Goal: Navigation & Orientation: Locate item on page

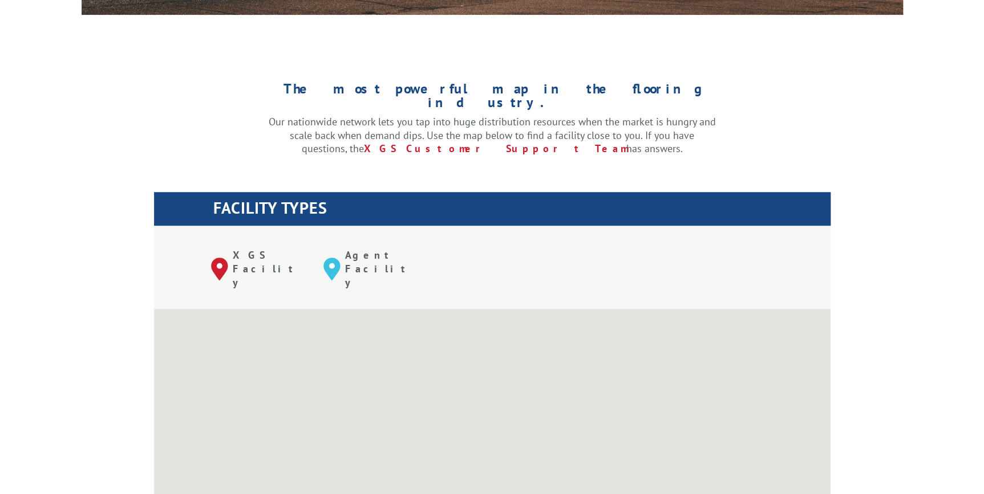
scroll to position [518, 0]
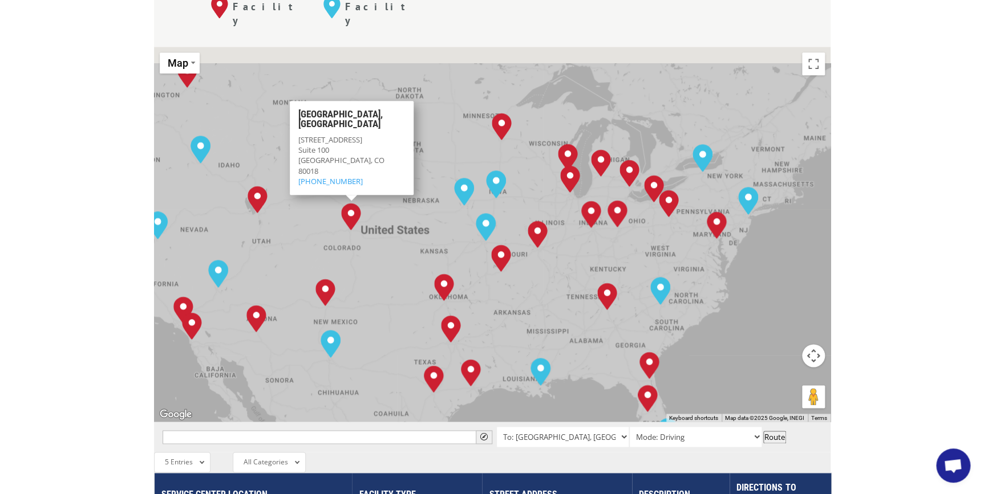
drag, startPoint x: 666, startPoint y: 240, endPoint x: 591, endPoint y: 280, distance: 85.2
click at [591, 280] on div "[GEOGRAPHIC_DATA], [GEOGRAPHIC_DATA] [GEOGRAPHIC_DATA], [GEOGRAPHIC_DATA] [GEOG…" at bounding box center [492, 234] width 676 height 375
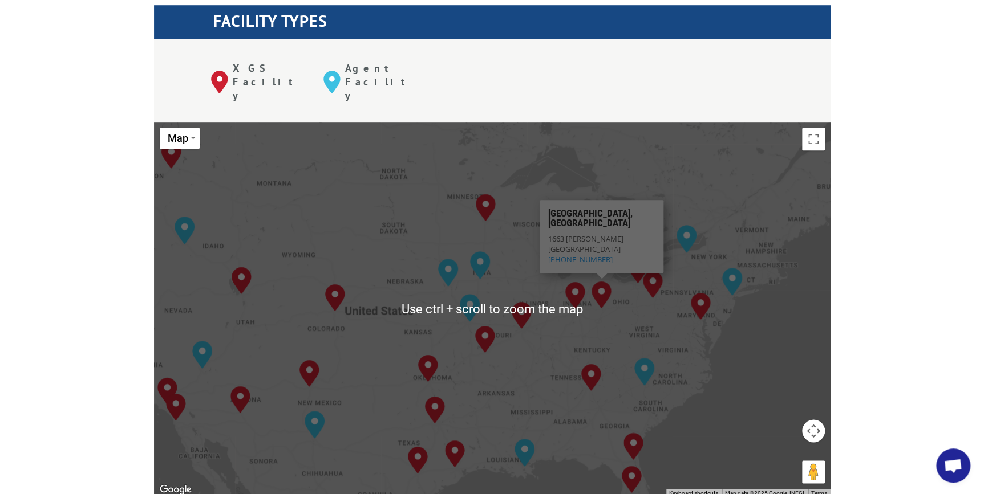
scroll to position [466, 0]
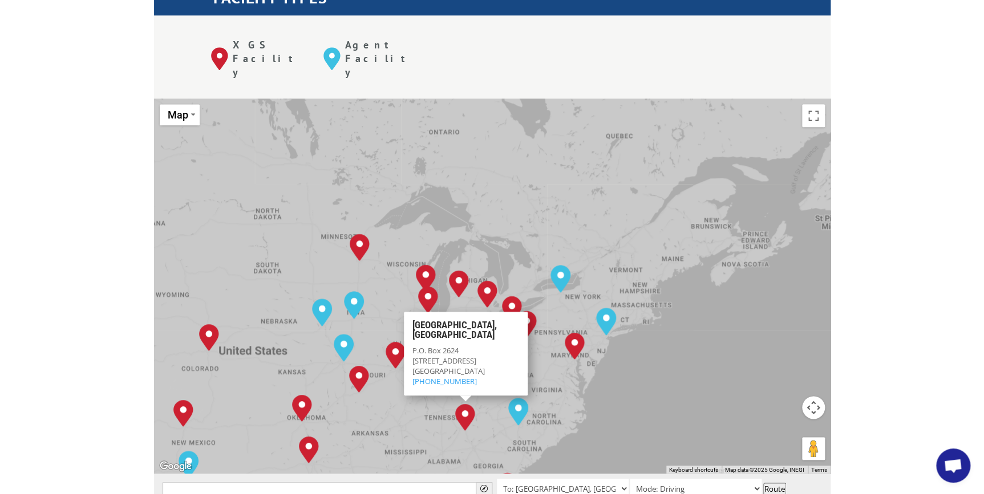
drag, startPoint x: 495, startPoint y: 294, endPoint x: 368, endPoint y: 358, distance: 142.0
click at [368, 358] on div "[GEOGRAPHIC_DATA], [GEOGRAPHIC_DATA] [GEOGRAPHIC_DATA], [GEOGRAPHIC_DATA] [GEOG…" at bounding box center [492, 286] width 676 height 375
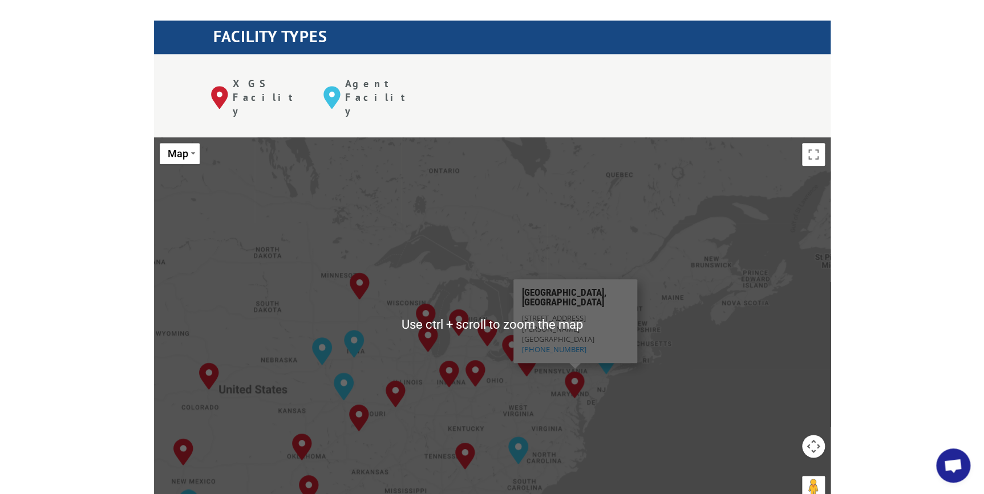
scroll to position [415, 0]
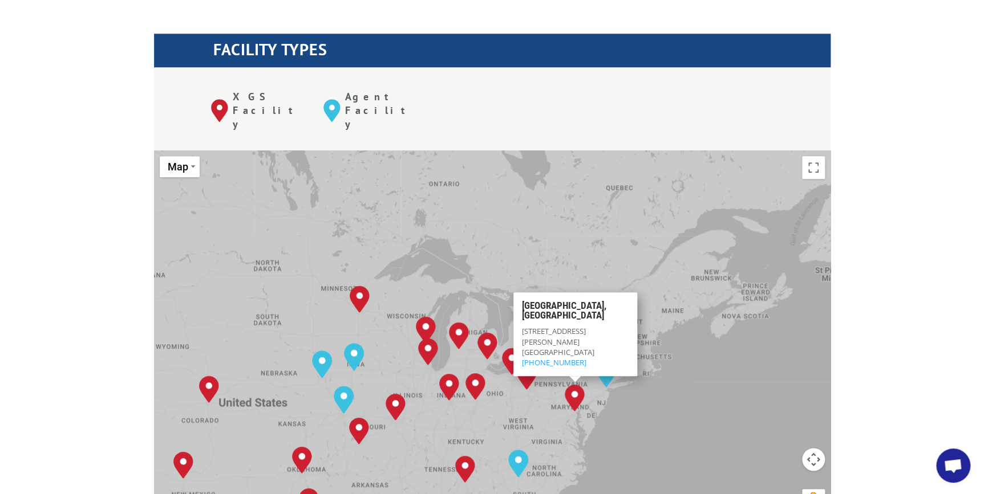
click at [660, 377] on div "[GEOGRAPHIC_DATA], [GEOGRAPHIC_DATA] [GEOGRAPHIC_DATA], [GEOGRAPHIC_DATA] [GEOG…" at bounding box center [492, 338] width 676 height 375
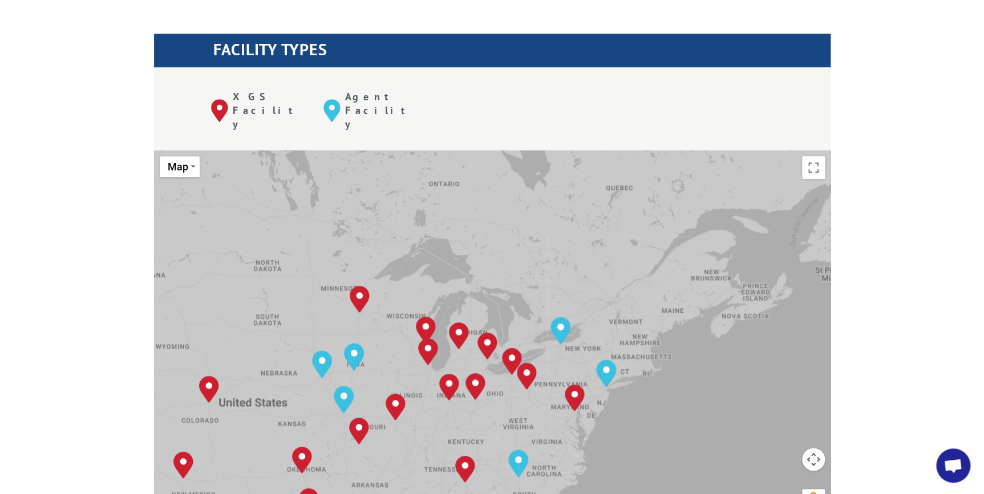
click at [660, 377] on div "[GEOGRAPHIC_DATA], [GEOGRAPHIC_DATA] [GEOGRAPHIC_DATA], [GEOGRAPHIC_DATA] [GEOG…" at bounding box center [492, 338] width 676 height 375
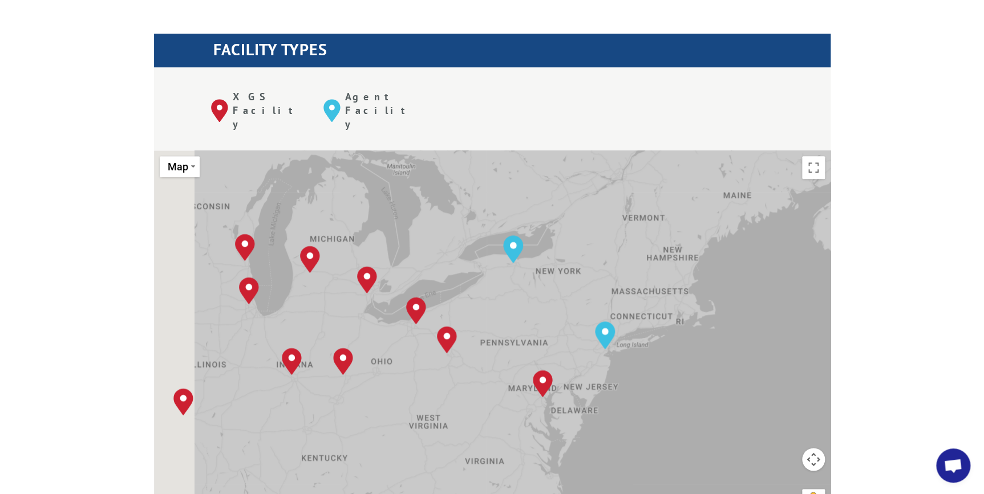
drag, startPoint x: 281, startPoint y: 339, endPoint x: 340, endPoint y: 347, distance: 59.3
click at [340, 347] on div "[GEOGRAPHIC_DATA], [GEOGRAPHIC_DATA] [GEOGRAPHIC_DATA], [GEOGRAPHIC_DATA] [GEOG…" at bounding box center [492, 338] width 676 height 375
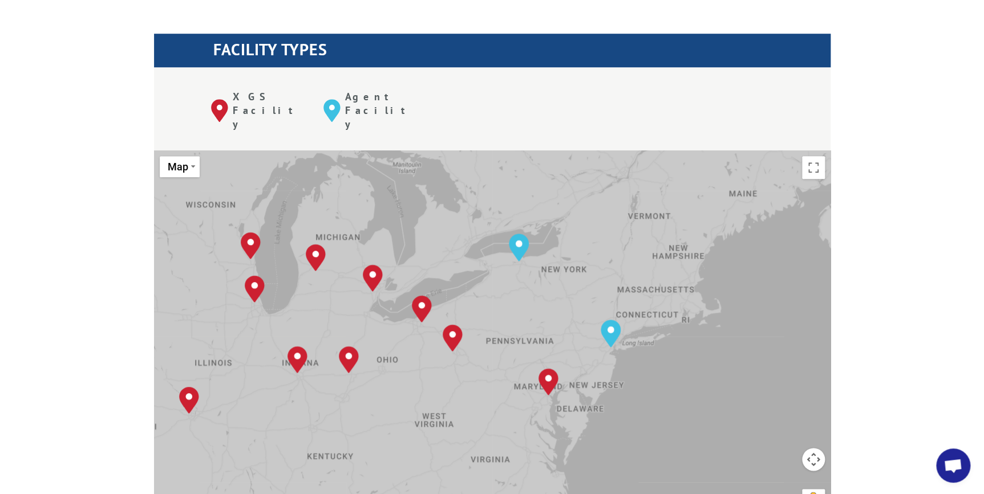
click at [397, 340] on div "[GEOGRAPHIC_DATA], [GEOGRAPHIC_DATA] [GEOGRAPHIC_DATA], [GEOGRAPHIC_DATA] [GEOG…" at bounding box center [492, 338] width 676 height 375
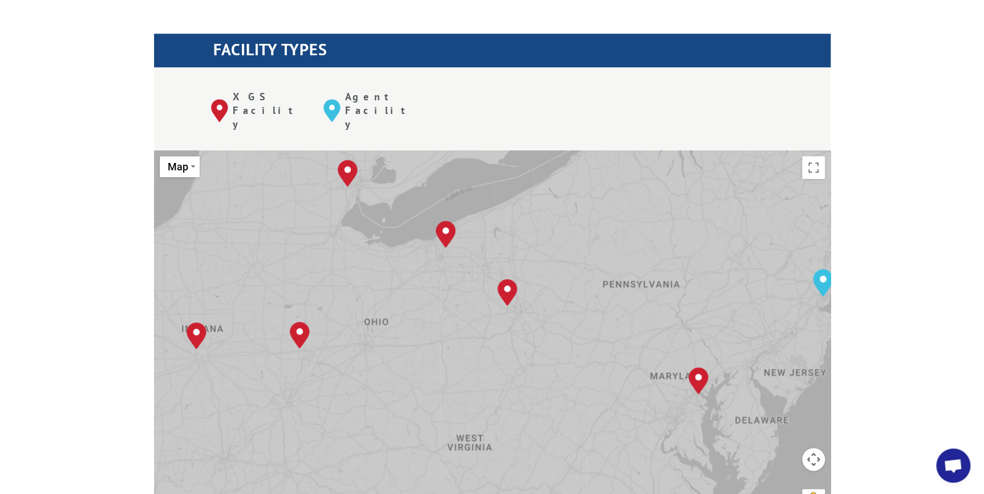
click at [397, 340] on div "[GEOGRAPHIC_DATA], [GEOGRAPHIC_DATA] [GEOGRAPHIC_DATA], [GEOGRAPHIC_DATA] [GEOG…" at bounding box center [492, 338] width 676 height 375
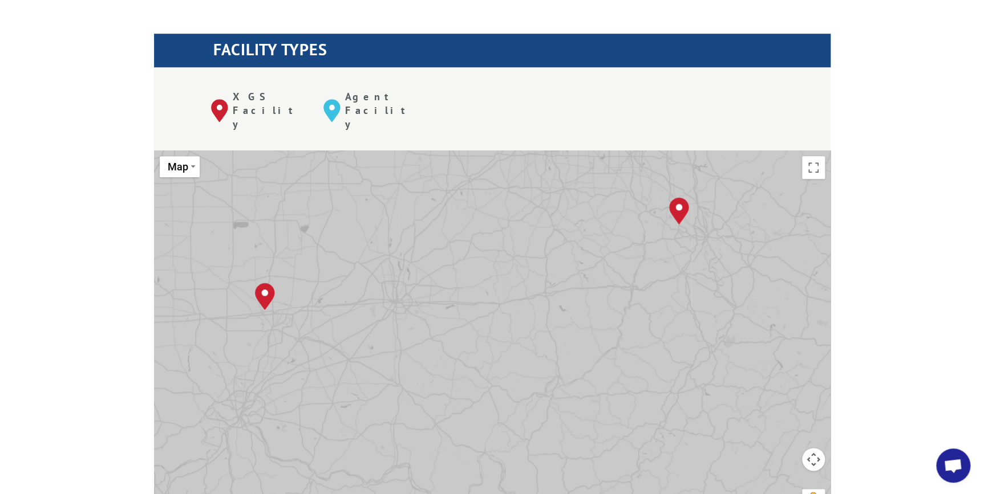
drag, startPoint x: 340, startPoint y: 328, endPoint x: 405, endPoint y: 336, distance: 65.0
click at [405, 336] on div "[GEOGRAPHIC_DATA], [GEOGRAPHIC_DATA] [GEOGRAPHIC_DATA], [GEOGRAPHIC_DATA] [GEOG…" at bounding box center [492, 338] width 676 height 375
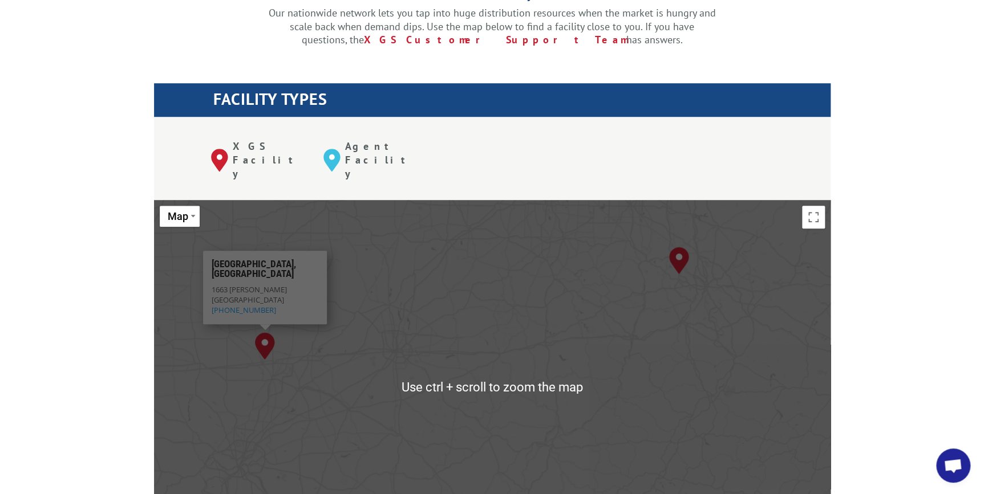
scroll to position [363, 0]
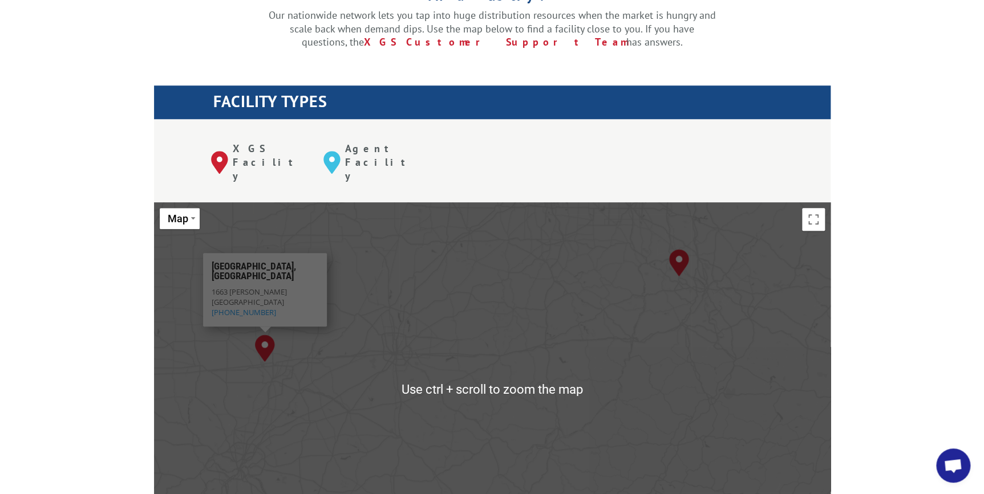
click at [457, 257] on div "[GEOGRAPHIC_DATA], [GEOGRAPHIC_DATA] [GEOGRAPHIC_DATA], [GEOGRAPHIC_DATA] [GEOG…" at bounding box center [492, 389] width 676 height 375
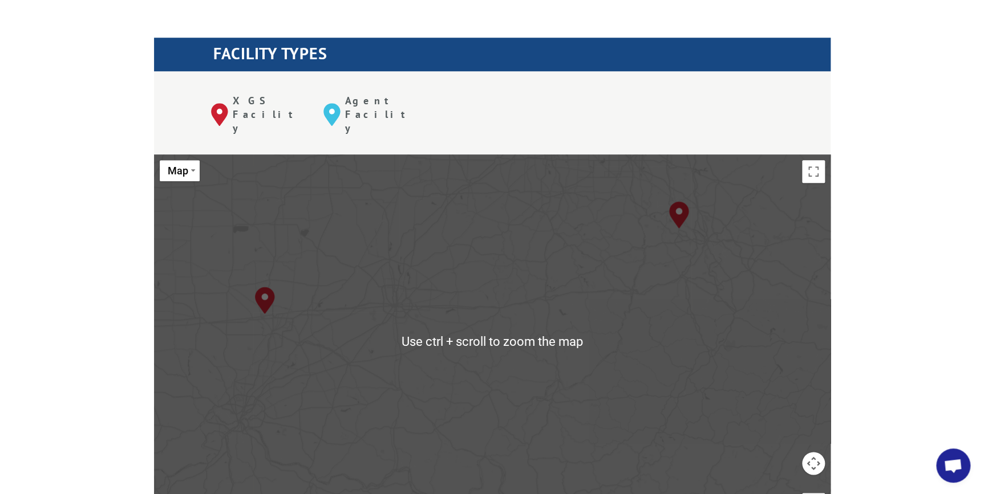
scroll to position [415, 0]
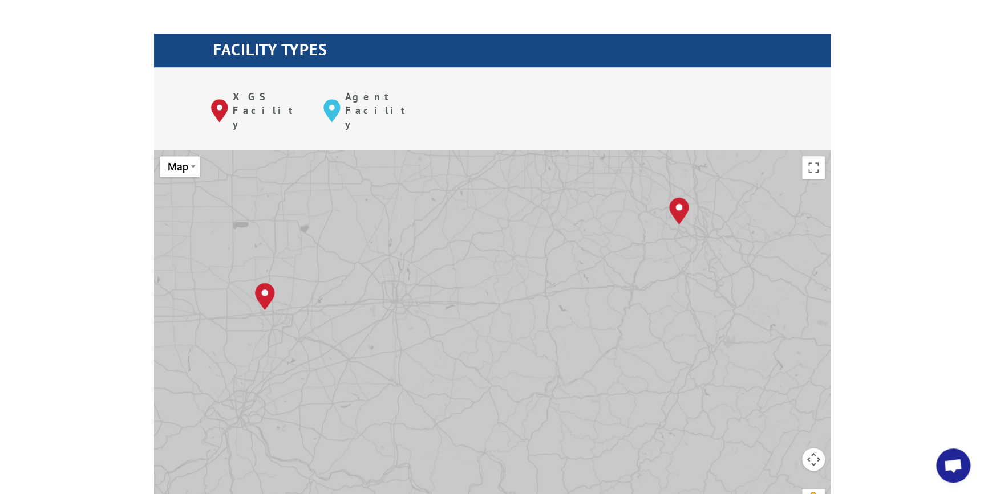
click at [808, 448] on button "Map camera controls" at bounding box center [813, 459] width 23 height 23
click at [785, 477] on button "Zoom out" at bounding box center [784, 488] width 23 height 23
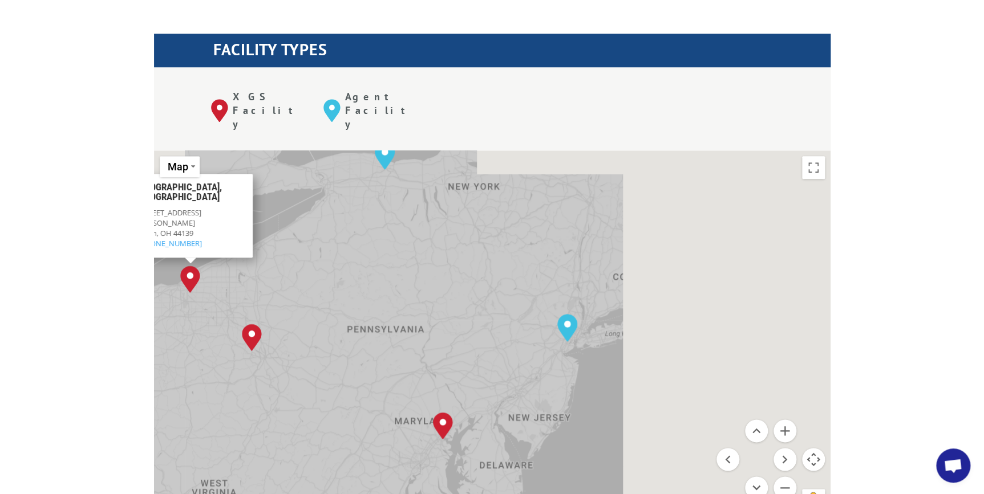
drag, startPoint x: 708, startPoint y: 256, endPoint x: 353, endPoint y: 298, distance: 357.2
click at [353, 298] on div "[GEOGRAPHIC_DATA], [GEOGRAPHIC_DATA] [GEOGRAPHIC_DATA], [GEOGRAPHIC_DATA] [GEOG…" at bounding box center [492, 338] width 676 height 375
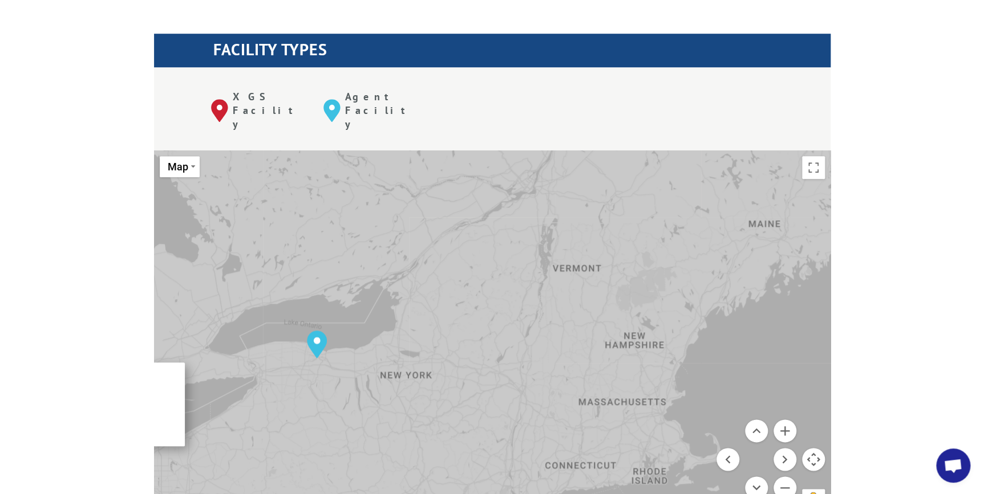
drag, startPoint x: 501, startPoint y: 216, endPoint x: 450, endPoint y: 412, distance: 202.6
click at [450, 412] on div "[GEOGRAPHIC_DATA], [GEOGRAPHIC_DATA] [GEOGRAPHIC_DATA], [GEOGRAPHIC_DATA] [GEOG…" at bounding box center [492, 338] width 676 height 375
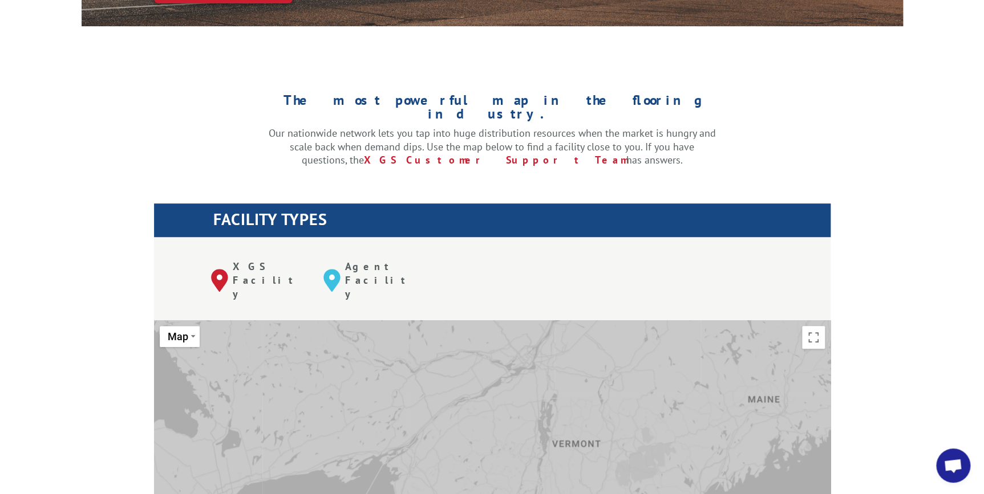
scroll to position [259, 0]
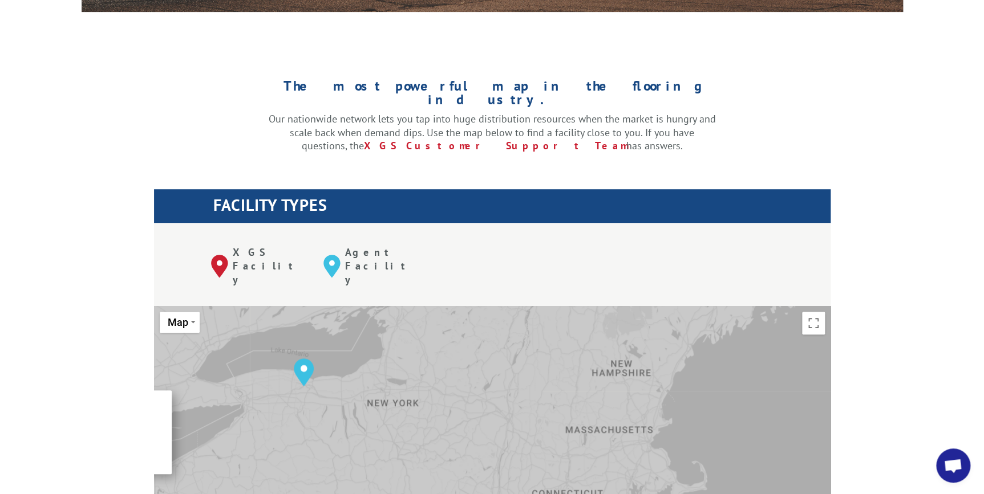
drag, startPoint x: 565, startPoint y: 460, endPoint x: 553, endPoint y: 324, distance: 136.3
click at [553, 324] on div "[GEOGRAPHIC_DATA], [GEOGRAPHIC_DATA] [GEOGRAPHIC_DATA], [GEOGRAPHIC_DATA] [GEOG…" at bounding box center [492, 493] width 676 height 375
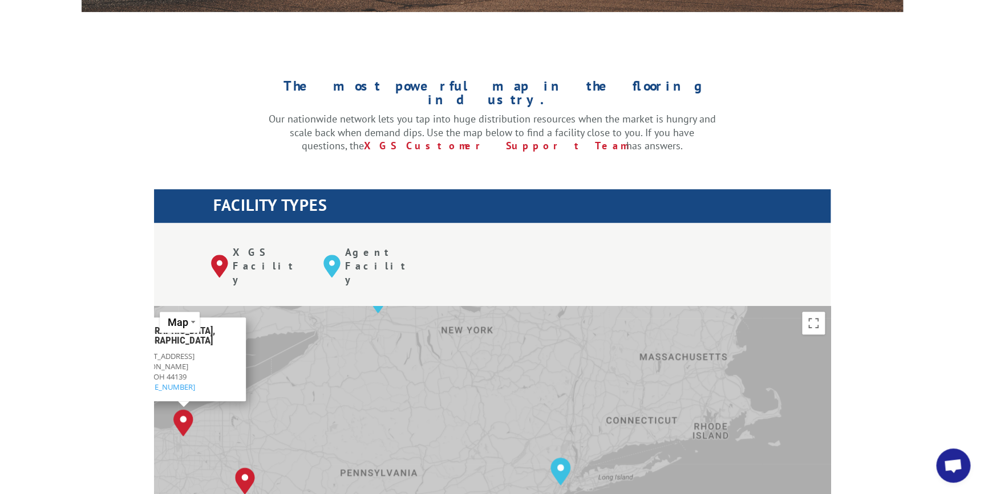
drag, startPoint x: 442, startPoint y: 414, endPoint x: 518, endPoint y: 341, distance: 105.2
click at [518, 341] on div "[GEOGRAPHIC_DATA], [GEOGRAPHIC_DATA] [GEOGRAPHIC_DATA], [GEOGRAPHIC_DATA] [GEOG…" at bounding box center [492, 493] width 676 height 375
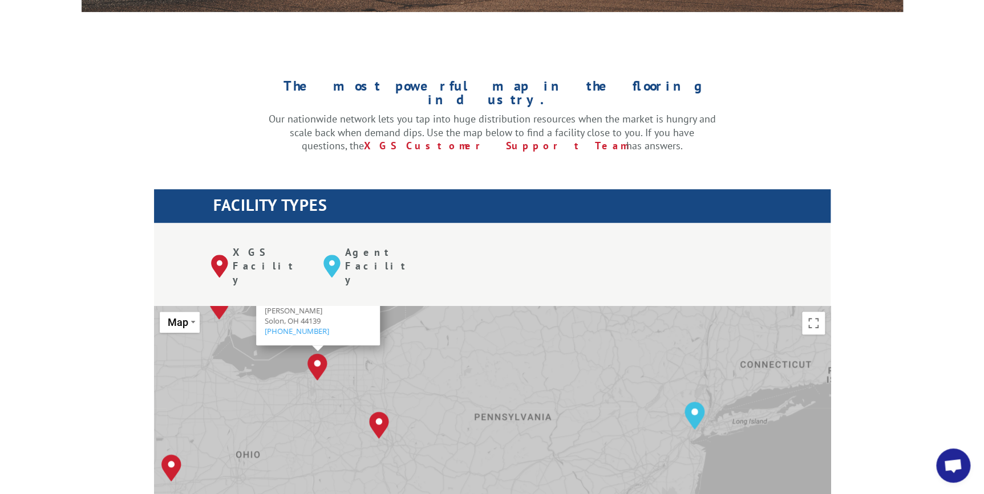
drag, startPoint x: 401, startPoint y: 469, endPoint x: 538, endPoint y: 412, distance: 148.2
click at [538, 412] on div "[GEOGRAPHIC_DATA], [GEOGRAPHIC_DATA] [GEOGRAPHIC_DATA], [GEOGRAPHIC_DATA] [GEOG…" at bounding box center [492, 493] width 676 height 375
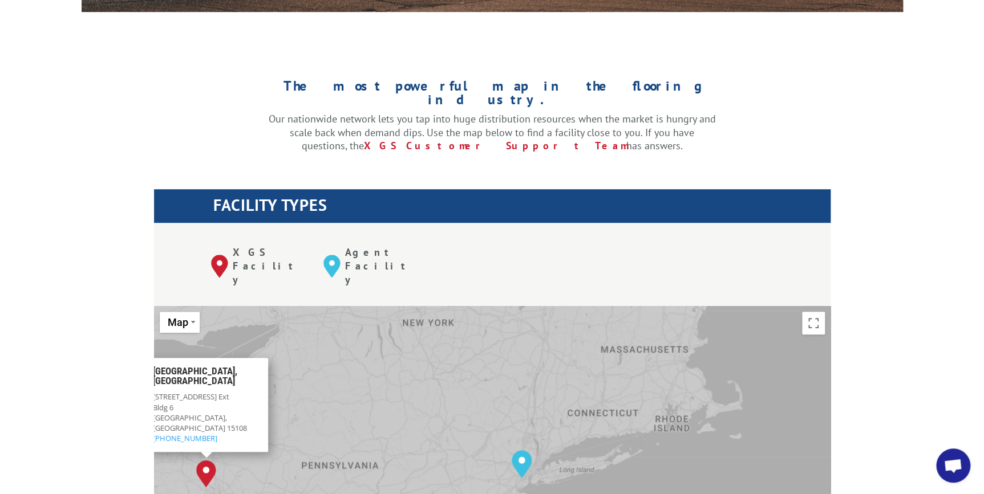
drag, startPoint x: 639, startPoint y: 398, endPoint x: 451, endPoint y: 450, distance: 194.8
click at [451, 450] on div "[GEOGRAPHIC_DATA], [GEOGRAPHIC_DATA] [GEOGRAPHIC_DATA], [GEOGRAPHIC_DATA] [GEOG…" at bounding box center [492, 493] width 676 height 375
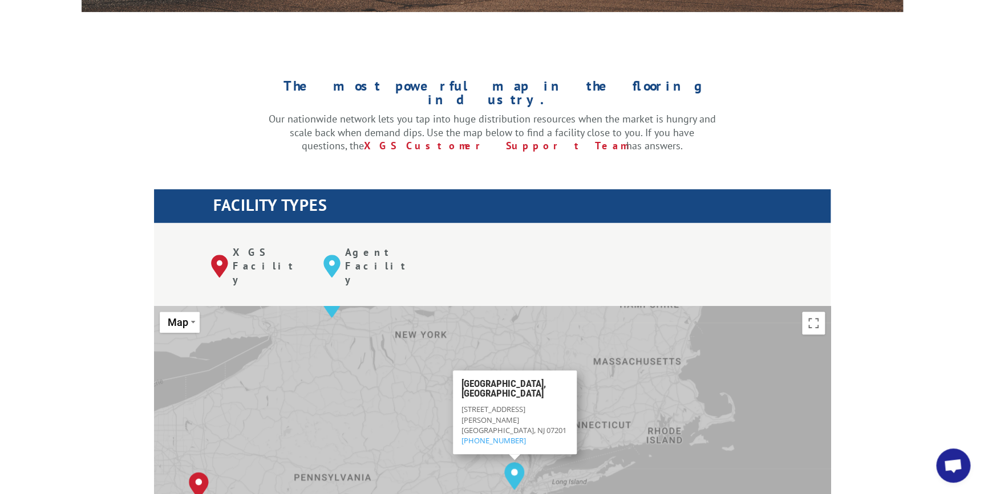
drag, startPoint x: 622, startPoint y: 414, endPoint x: 632, endPoint y: 426, distance: 15.4
click at [632, 426] on div "[GEOGRAPHIC_DATA], [GEOGRAPHIC_DATA] [GEOGRAPHIC_DATA], [GEOGRAPHIC_DATA] [GEOG…" at bounding box center [492, 493] width 676 height 375
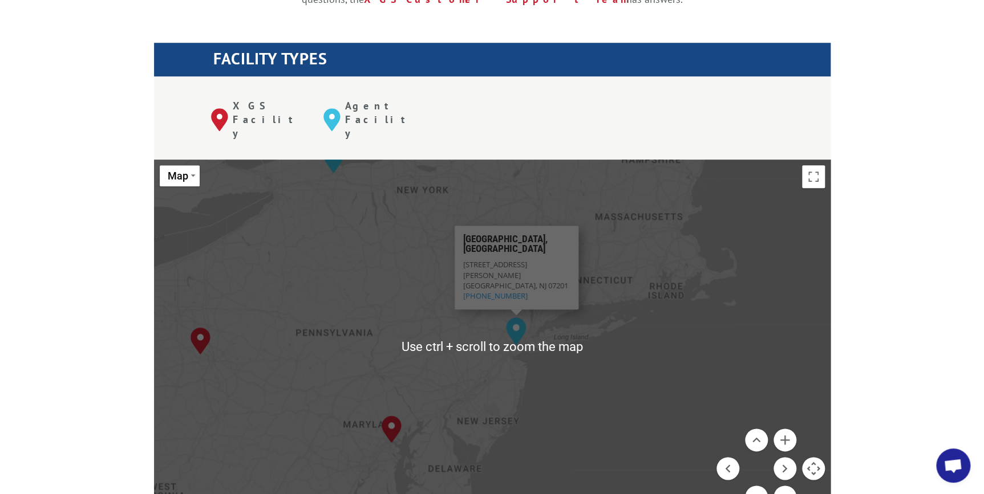
scroll to position [415, 0]
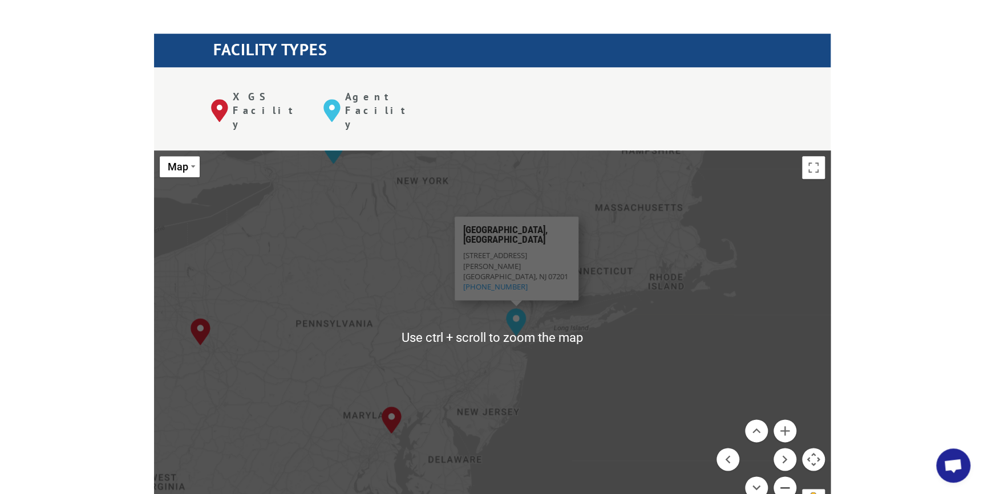
click at [779, 477] on button "Zoom out" at bounding box center [784, 488] width 23 height 23
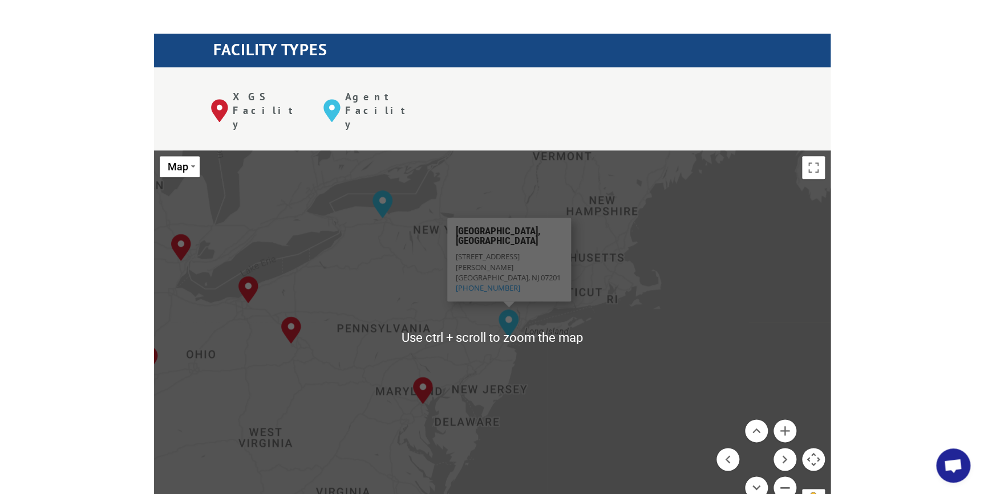
click at [779, 477] on button "Zoom out" at bounding box center [784, 488] width 23 height 23
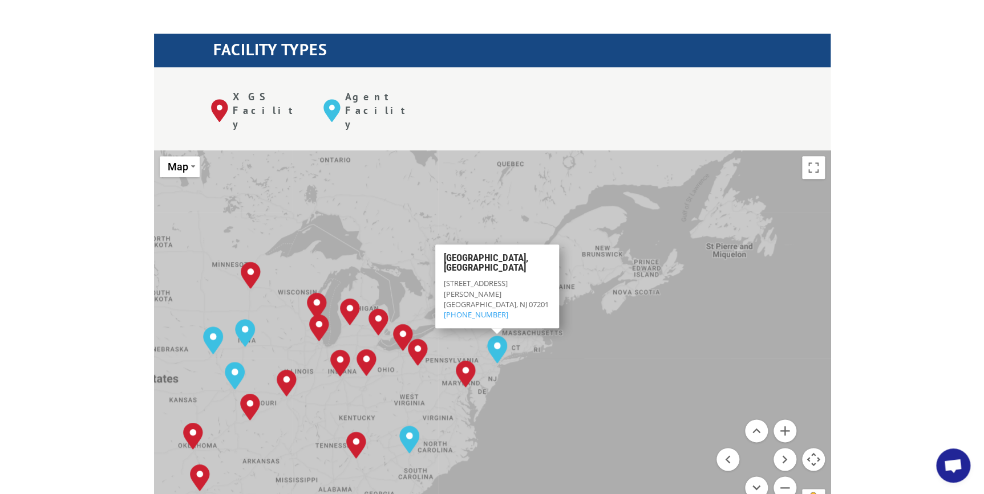
drag, startPoint x: 576, startPoint y: 292, endPoint x: 575, endPoint y: 326, distance: 33.7
click at [575, 326] on div "[GEOGRAPHIC_DATA], [GEOGRAPHIC_DATA] [GEOGRAPHIC_DATA], [GEOGRAPHIC_DATA] [GEOG…" at bounding box center [492, 338] width 676 height 375
